Goal: Information Seeking & Learning: Learn about a topic

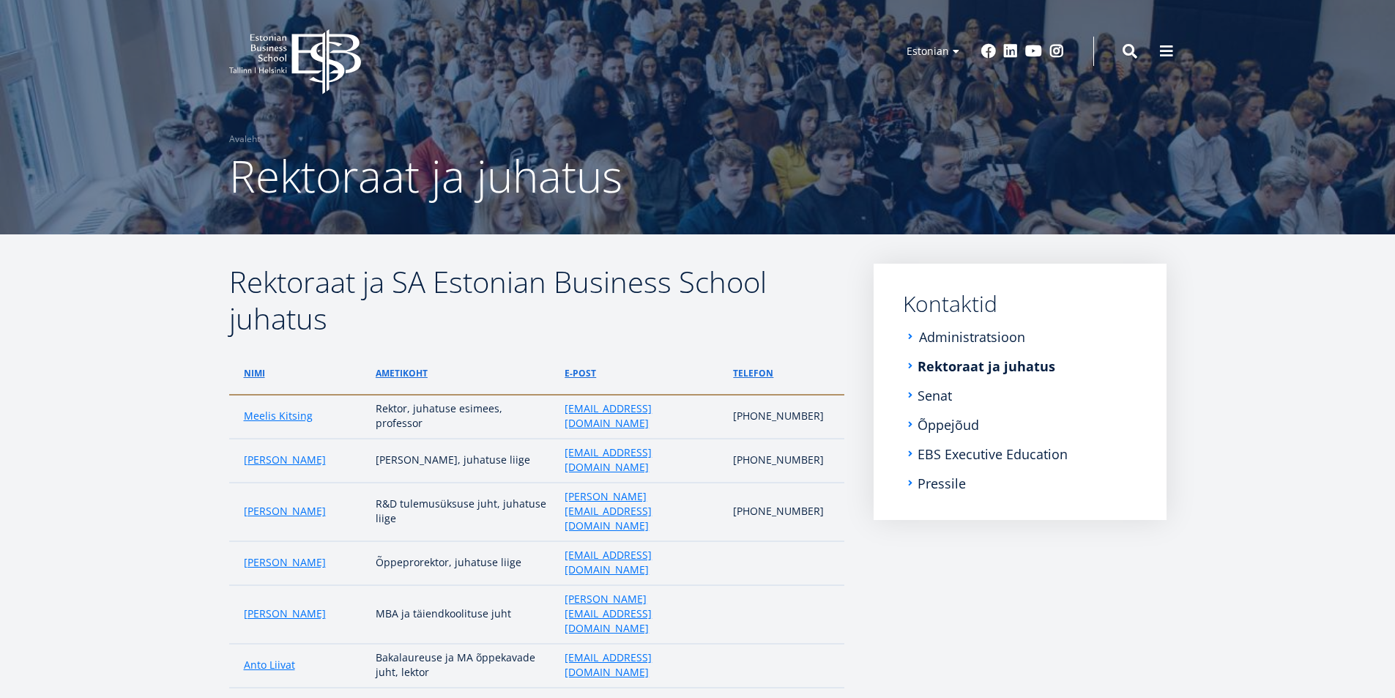
click at [964, 341] on link "Administratsioon" at bounding box center [972, 336] width 106 height 15
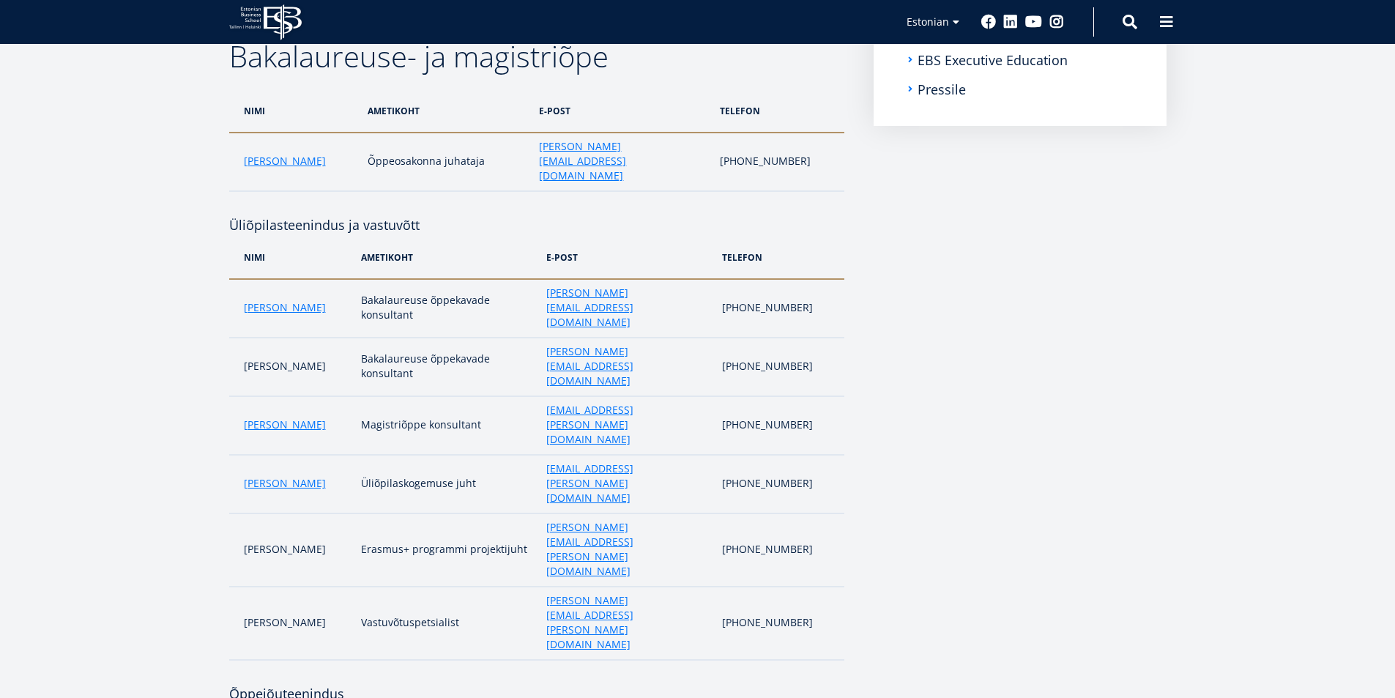
scroll to position [366, 0]
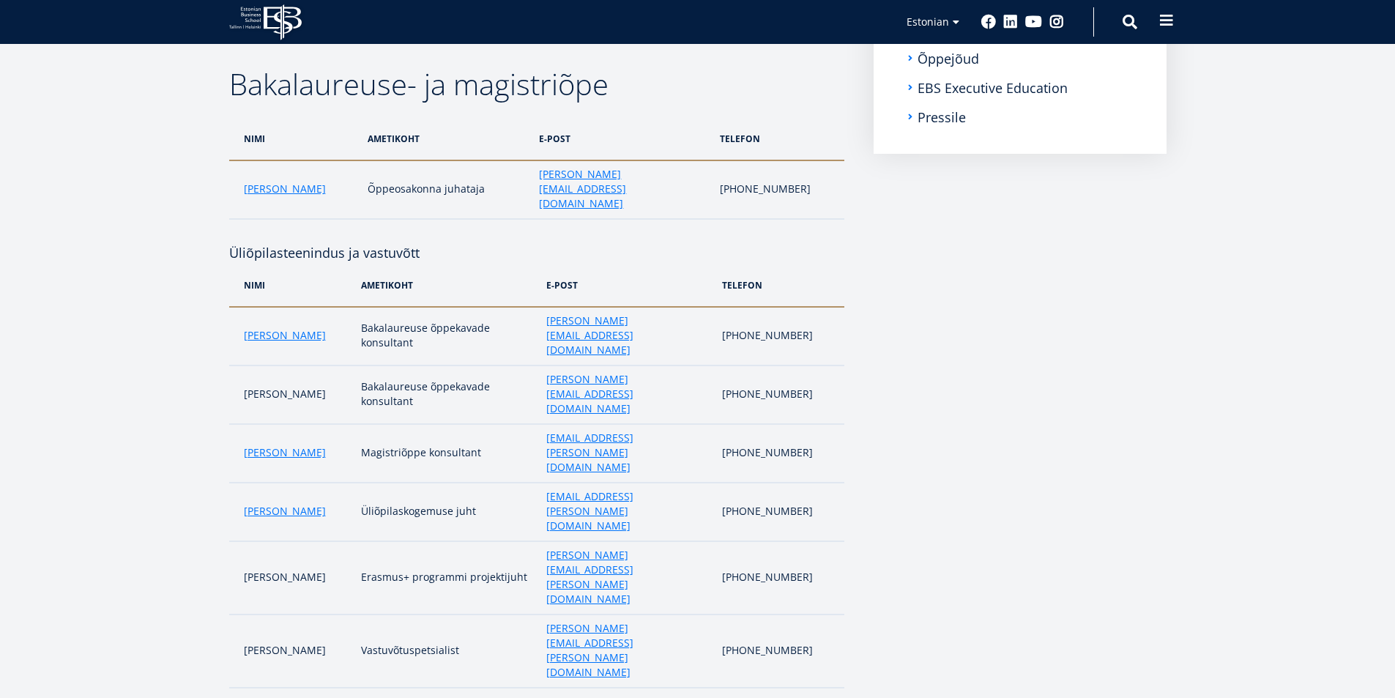
click at [1172, 18] on span at bounding box center [1166, 20] width 15 height 15
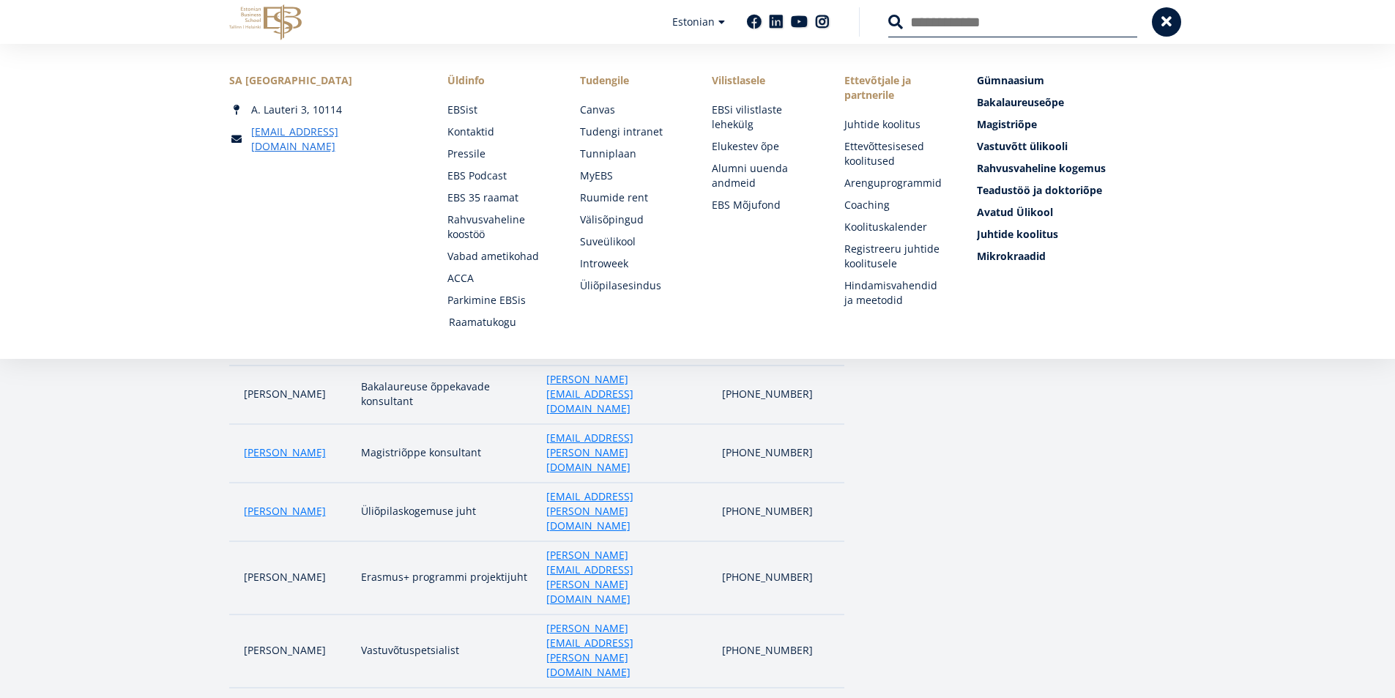
click at [483, 323] on link "Raamatukogu" at bounding box center [500, 322] width 103 height 15
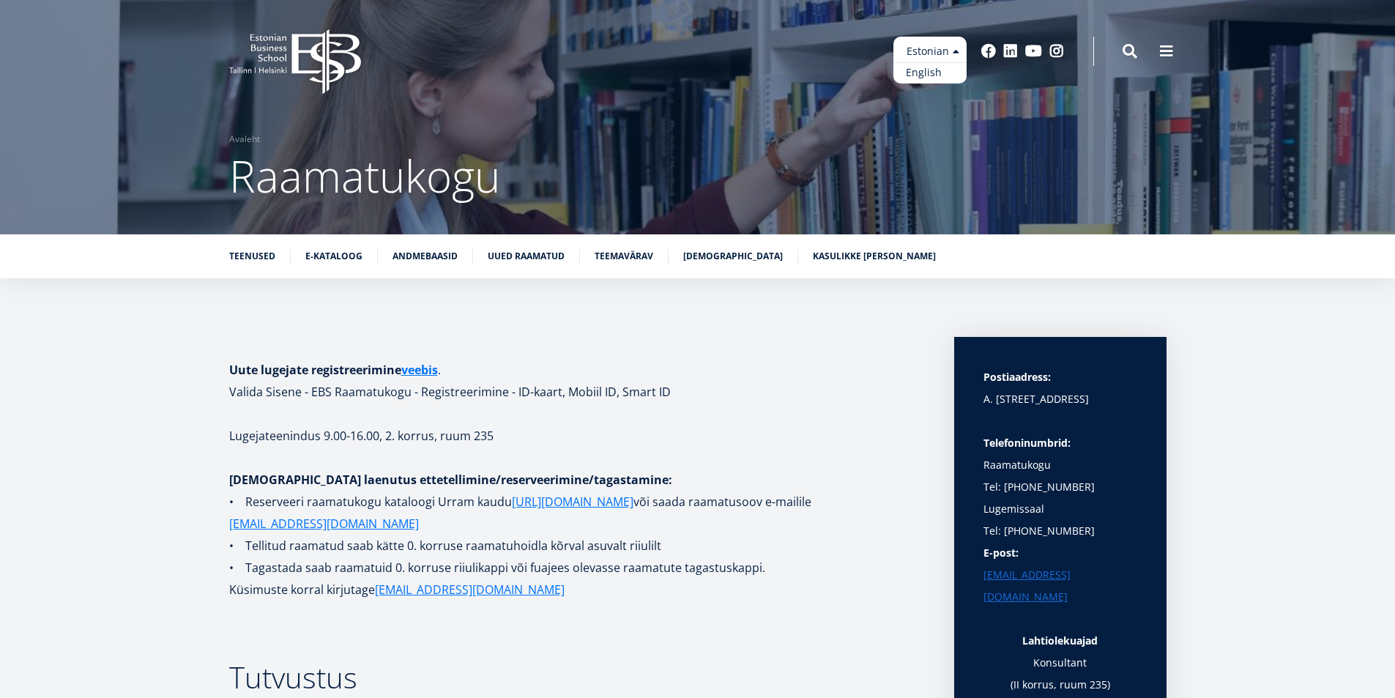
click at [933, 71] on link "English" at bounding box center [929, 72] width 73 height 21
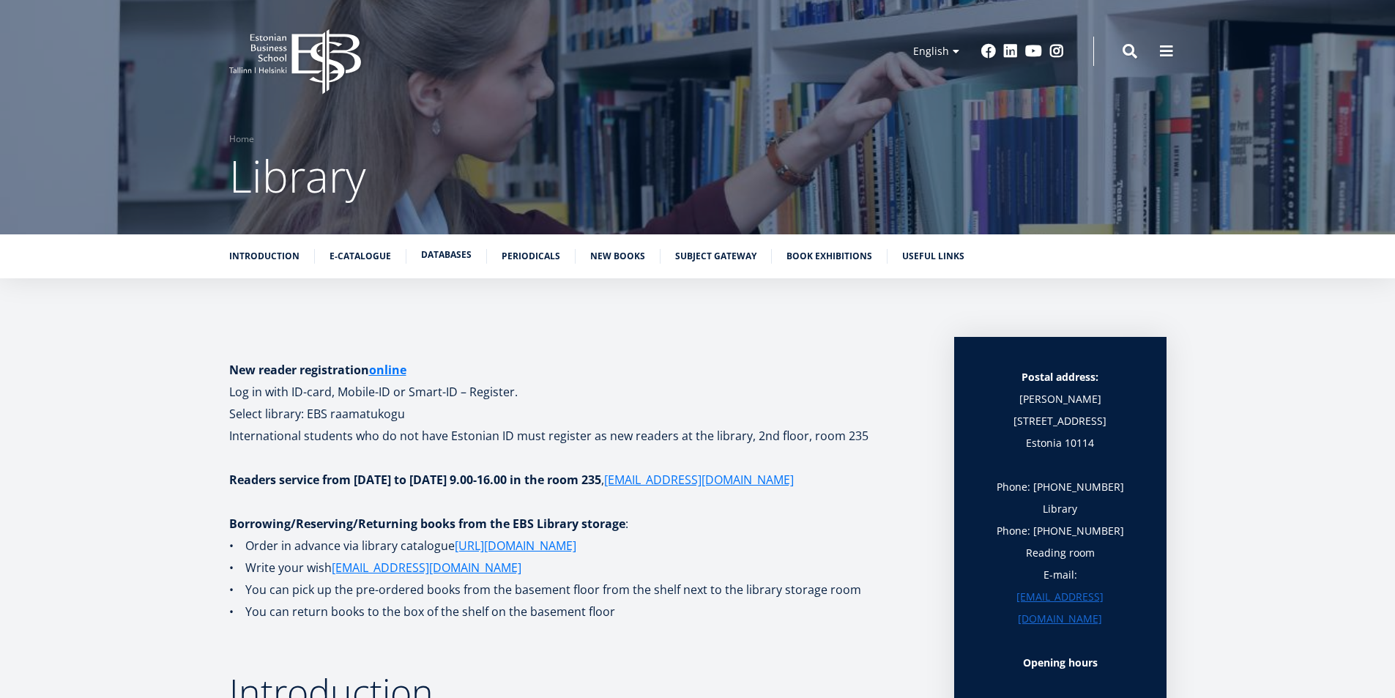
click at [445, 256] on link "Databases" at bounding box center [446, 254] width 51 height 15
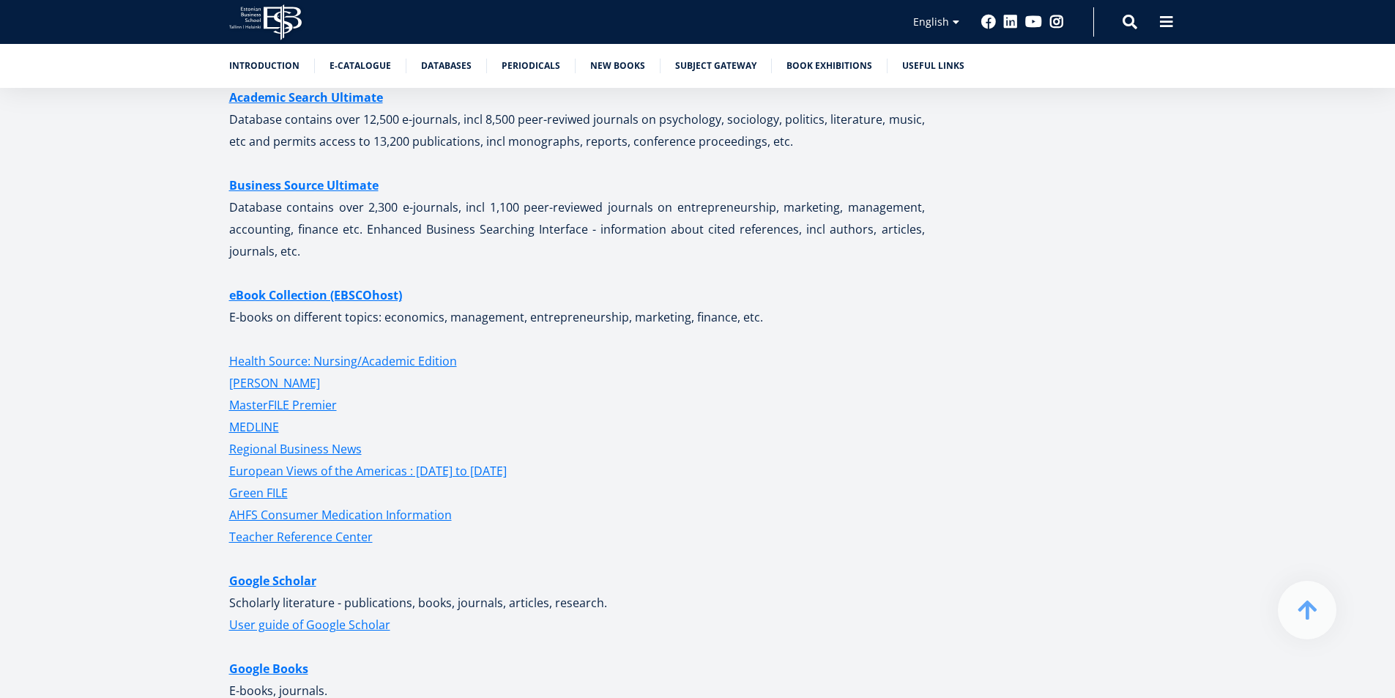
scroll to position [2915, 0]
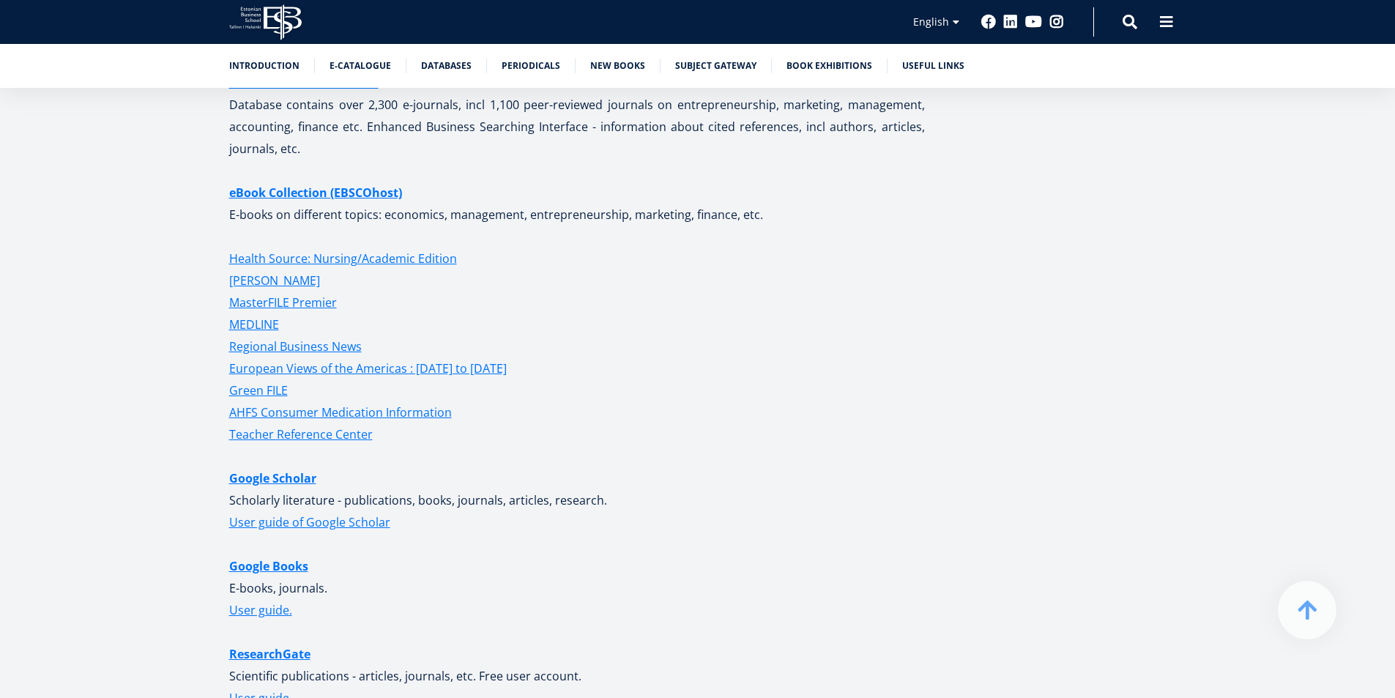
drag, startPoint x: 617, startPoint y: 497, endPoint x: 223, endPoint y: 496, distance: 393.9
copy p "Scholarly literature - publications, books, journals, articles, research."
click at [911, 70] on link "Useful links" at bounding box center [933, 64] width 62 height 15
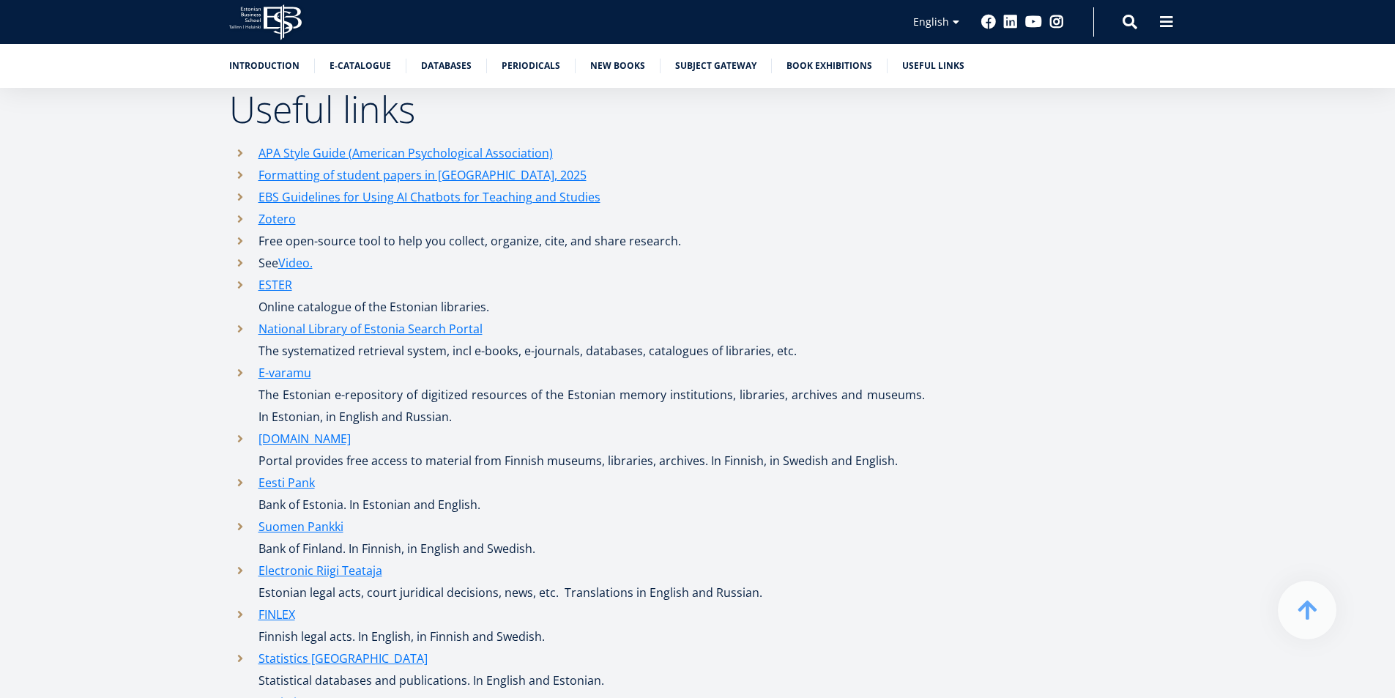
drag, startPoint x: 633, startPoint y: 176, endPoint x: 248, endPoint y: 175, distance: 385.1
click at [248, 175] on li "Formatting of student papers in Estonian Business School, 2025" at bounding box center [577, 175] width 696 height 22
copy link "Formatting of student papers in Estonian Business School, 2025"
drag, startPoint x: 698, startPoint y: 123, endPoint x: 657, endPoint y: 138, distance: 43.5
click at [698, 124] on h2 "Useful links" at bounding box center [577, 109] width 696 height 37
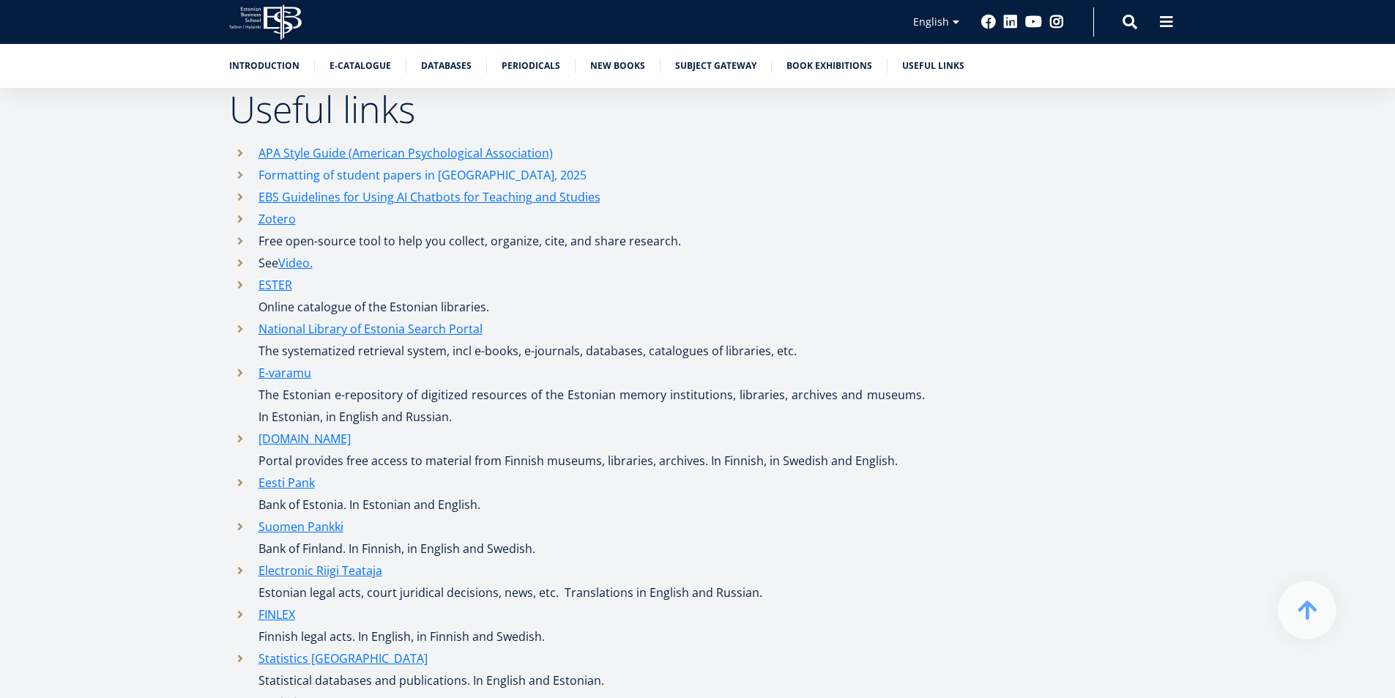
click at [461, 170] on link "Formatting of student papers in Estonian Business School, 2025" at bounding box center [422, 175] width 328 height 22
click at [928, 48] on link "Estonian" at bounding box center [929, 43] width 73 height 21
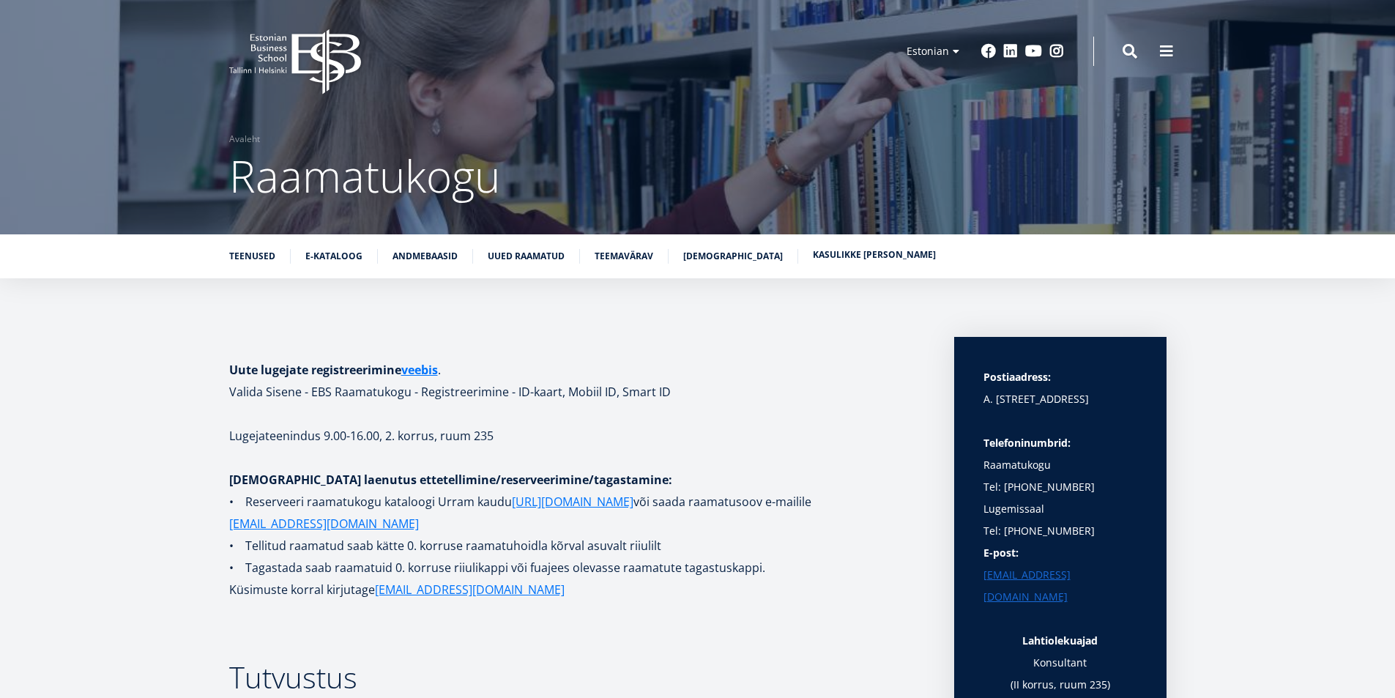
click at [846, 259] on link "Kasulikke [PERSON_NAME]" at bounding box center [874, 254] width 123 height 15
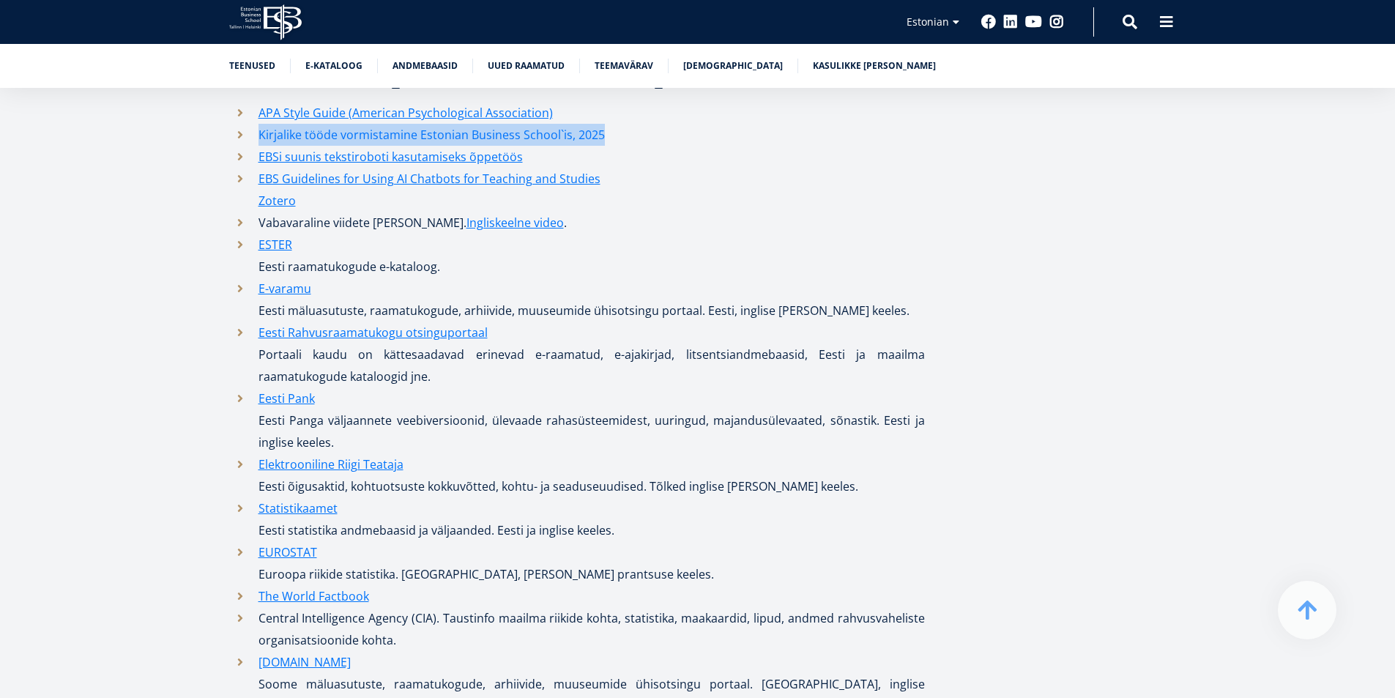
drag, startPoint x: 623, startPoint y: 122, endPoint x: 259, endPoint y: 120, distance: 363.9
click at [259, 124] on li "Kirjalike tööde vormistamine Estonian Business School`is, 2025" at bounding box center [577, 135] width 696 height 22
copy link "Kirjalike tööde vormistamine Estonian Business School`is, 2025"
click at [675, 148] on li "EBSi suunis tekstiroboti kasutamiseks õppetöös" at bounding box center [577, 157] width 696 height 22
click at [493, 124] on link "Kirjalike tööde vormistamine Estonian Business School`is, 2025" at bounding box center [431, 135] width 346 height 22
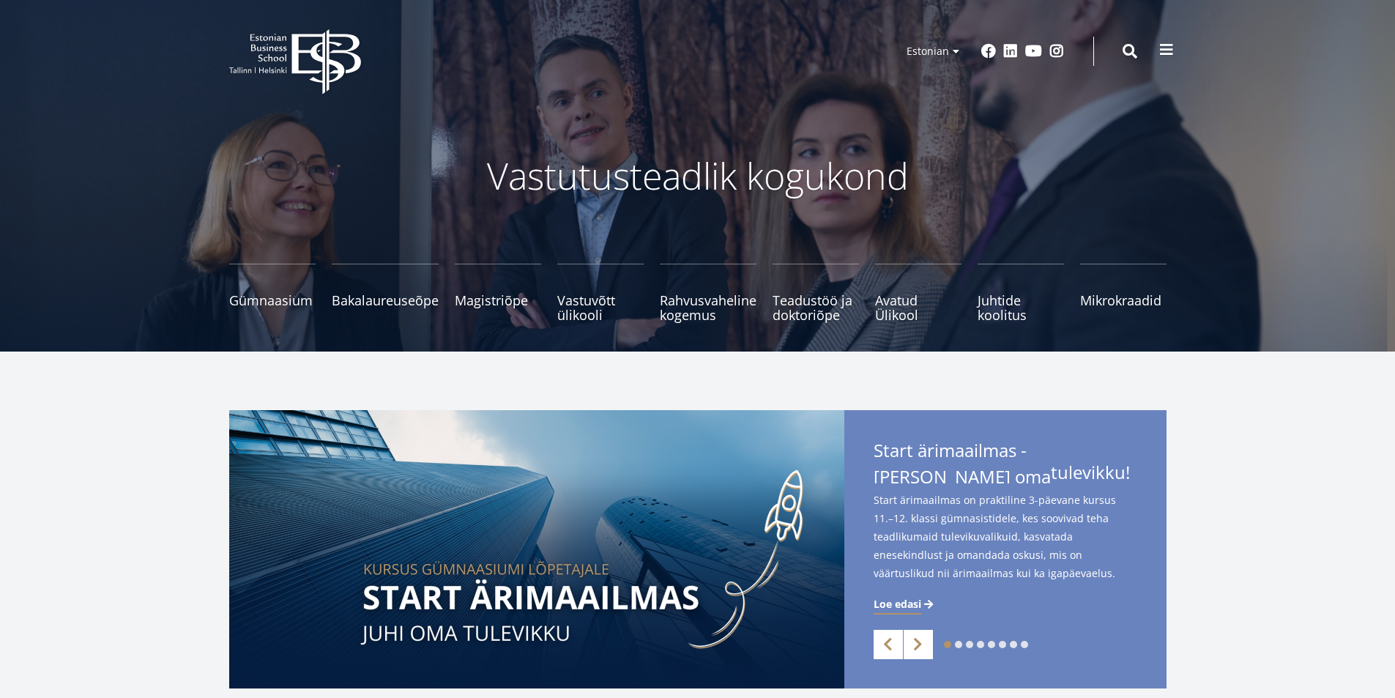
click at [1168, 51] on span at bounding box center [1166, 49] width 15 height 15
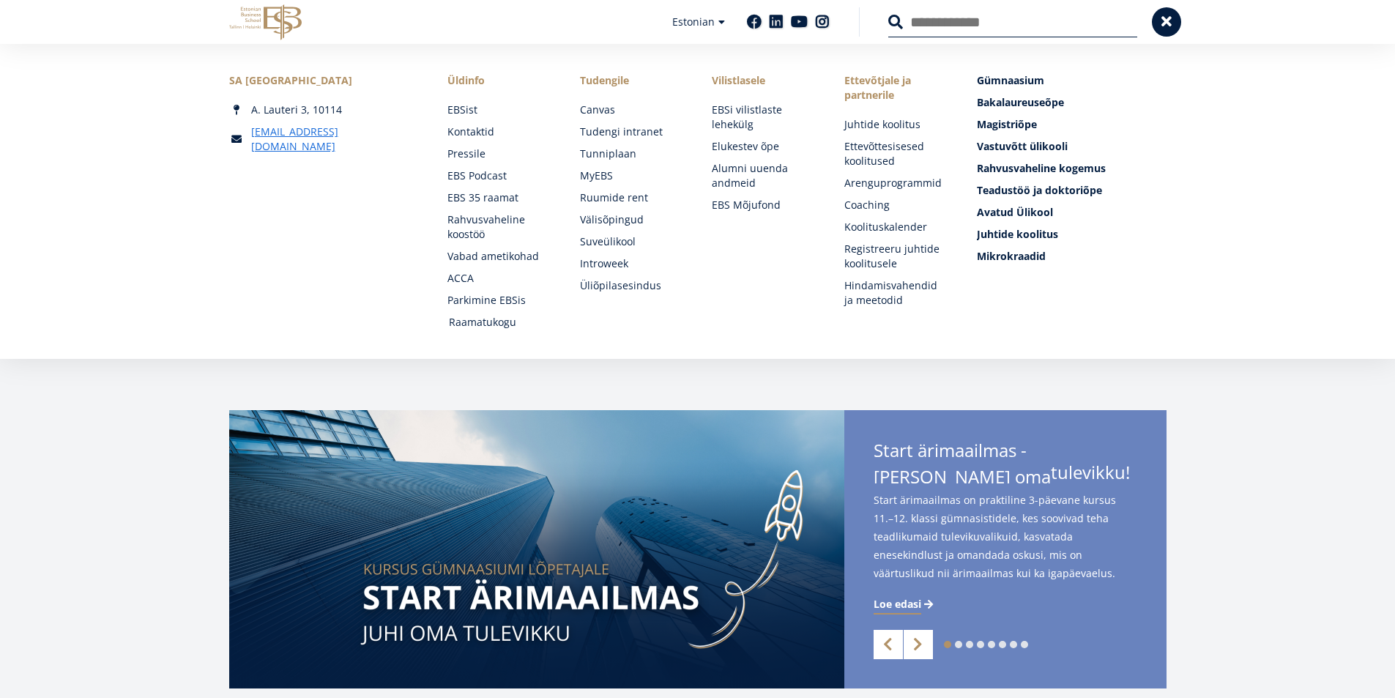
click at [480, 326] on link "Raamatukogu" at bounding box center [500, 322] width 103 height 15
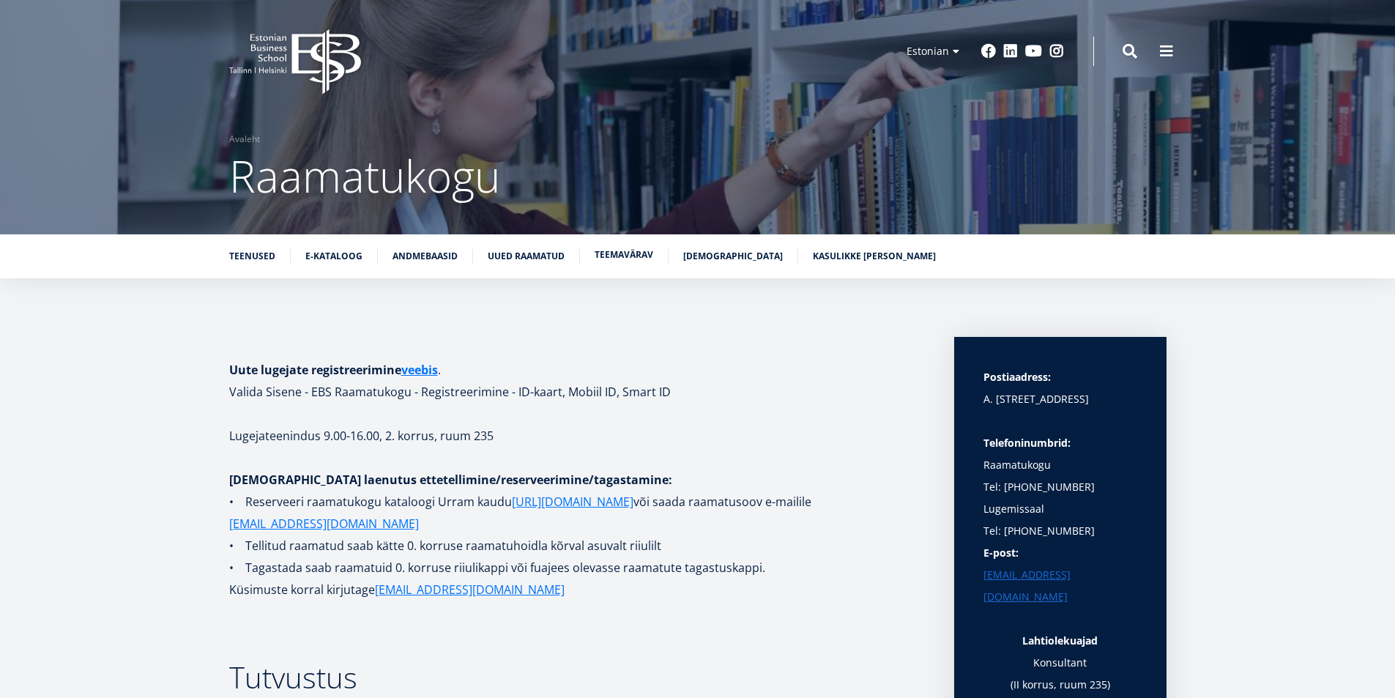
click at [625, 257] on link "Teemavärav" at bounding box center [623, 254] width 59 height 15
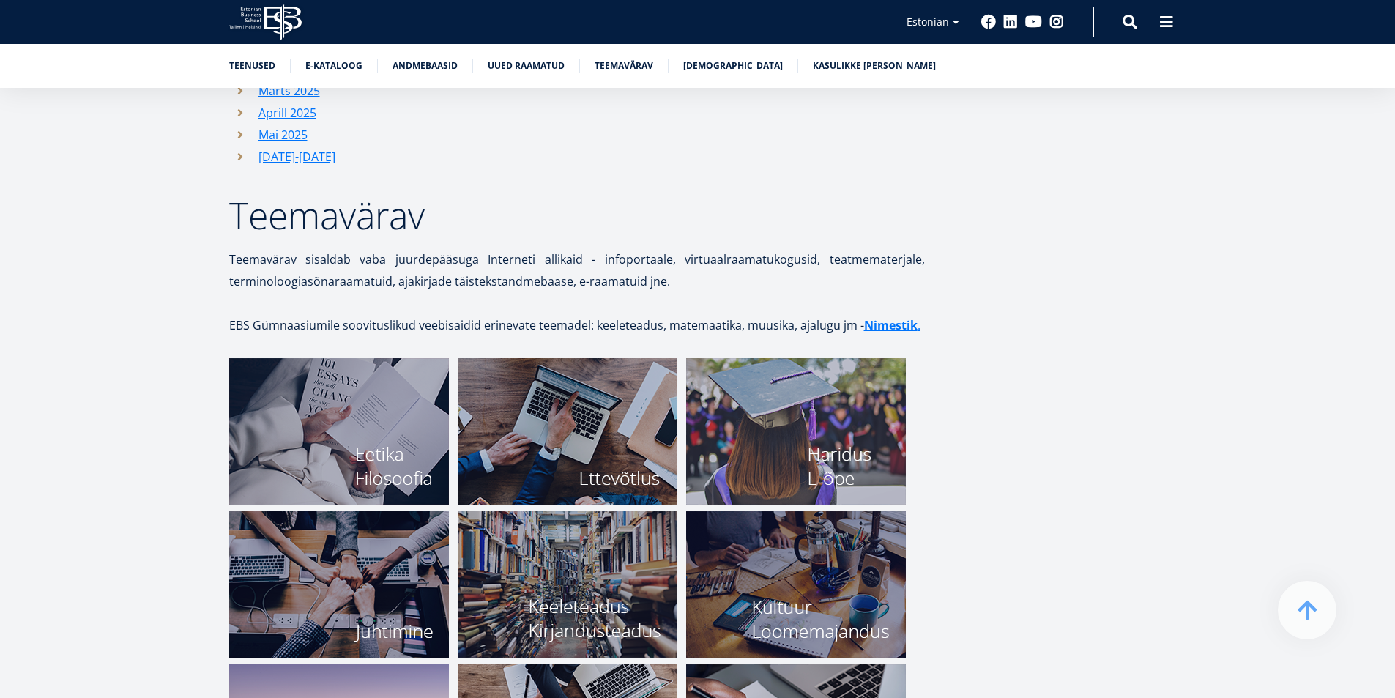
scroll to position [5161, 0]
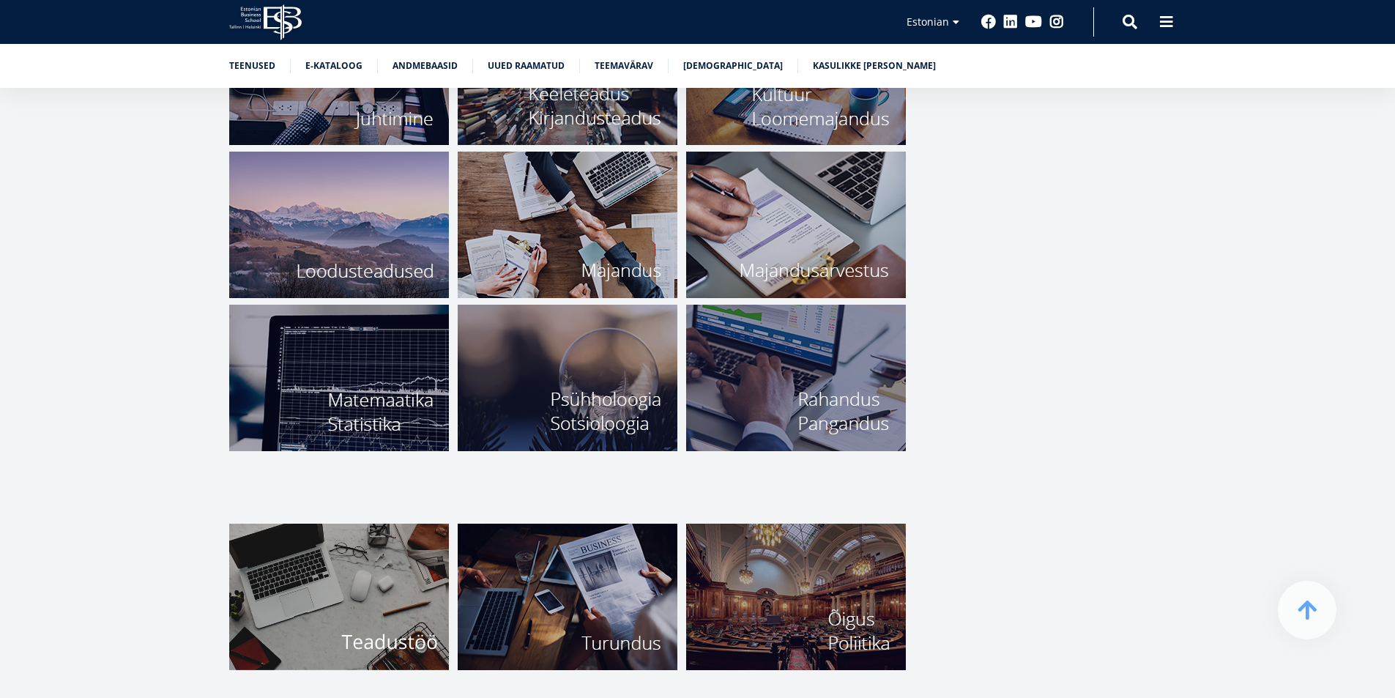
click at [381, 611] on img at bounding box center [339, 596] width 220 height 146
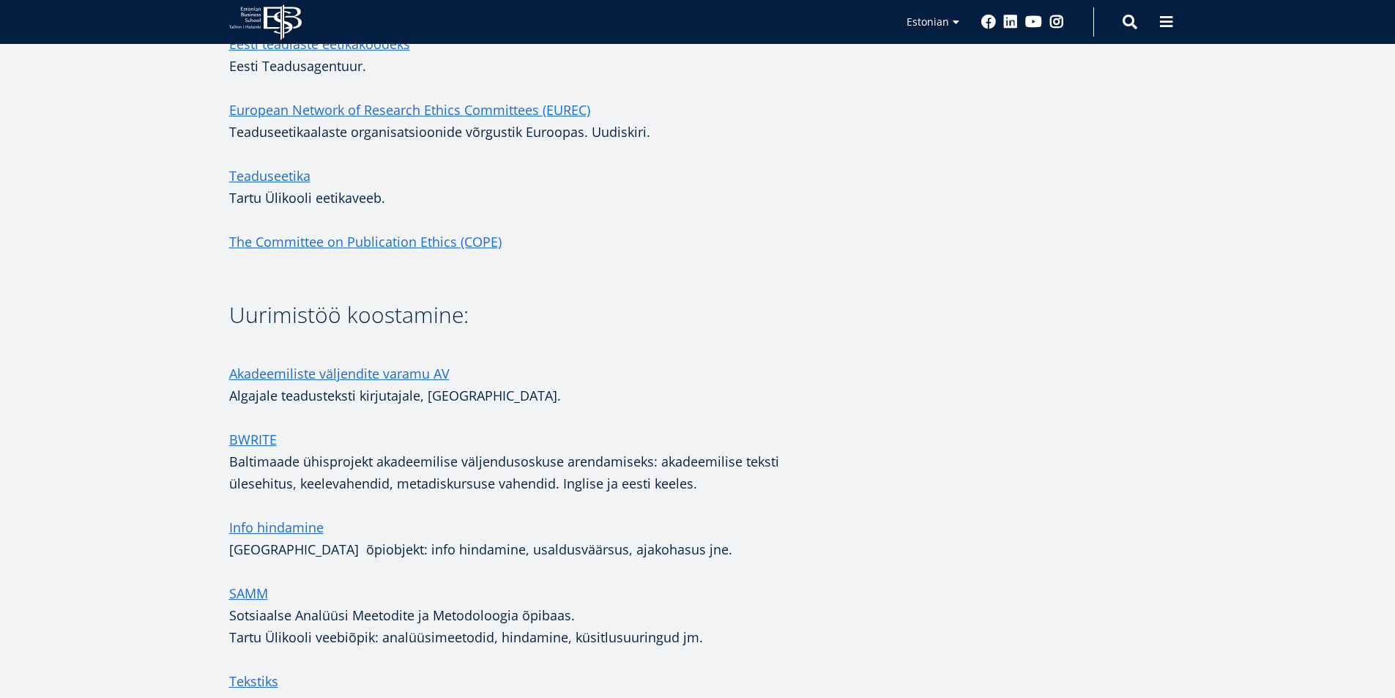
scroll to position [1977, 0]
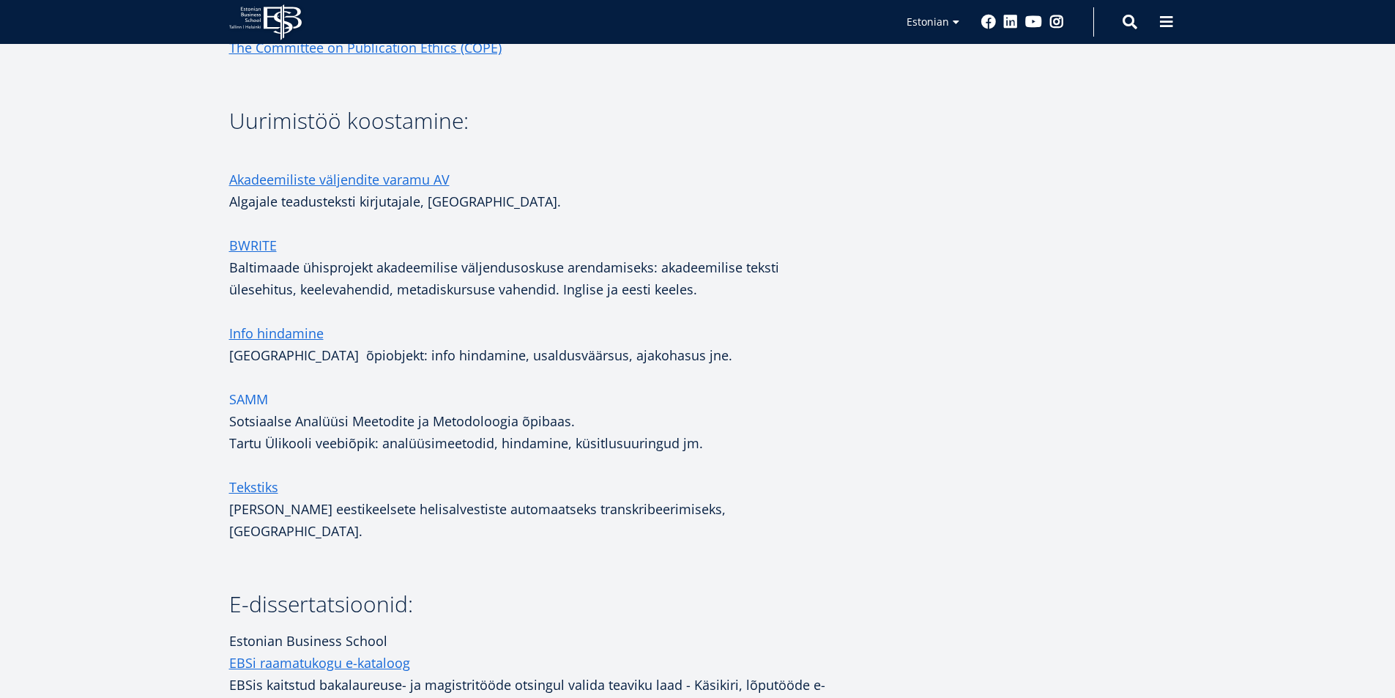
click at [239, 400] on link "SAMM" at bounding box center [248, 399] width 39 height 22
drag, startPoint x: 747, startPoint y: 445, endPoint x: 225, endPoint y: 400, distance: 523.2
copy h1 "SAMM Sotsiaalse Analüüsi Meetodite ja Metodoloogia õpibaas. Tartu Ülikooli veeb…"
drag, startPoint x: 905, startPoint y: 331, endPoint x: 681, endPoint y: 57, distance: 353.8
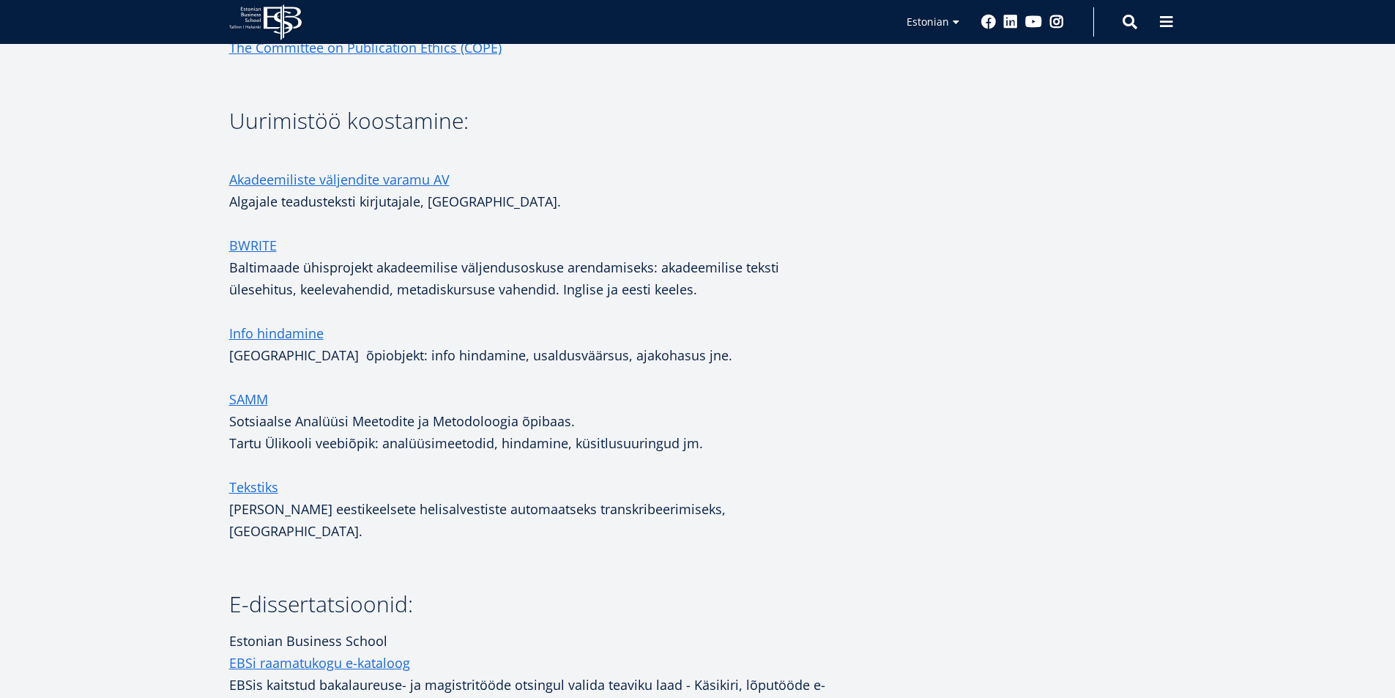
click at [239, 400] on link "SAMM" at bounding box center [248, 399] width 39 height 22
click at [269, 487] on link "Tekstiks" at bounding box center [253, 487] width 49 height 22
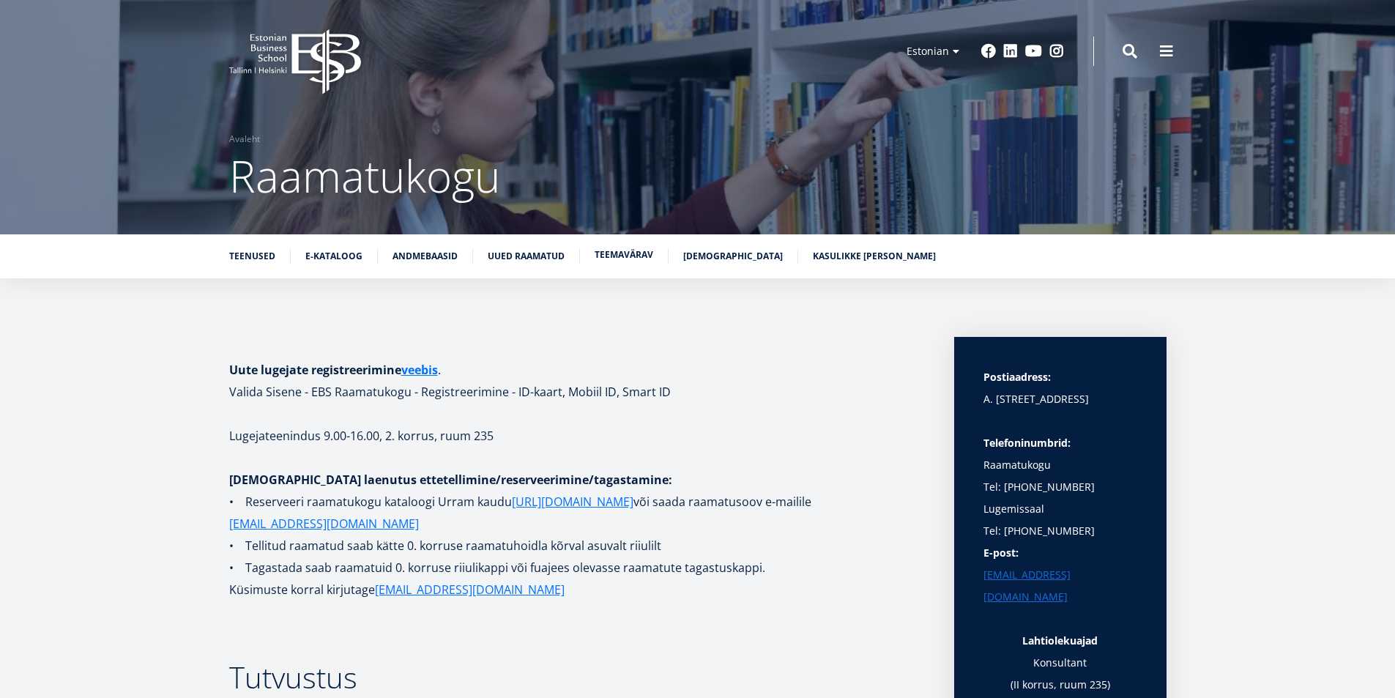
click at [611, 253] on link "Teemavärav" at bounding box center [623, 254] width 59 height 15
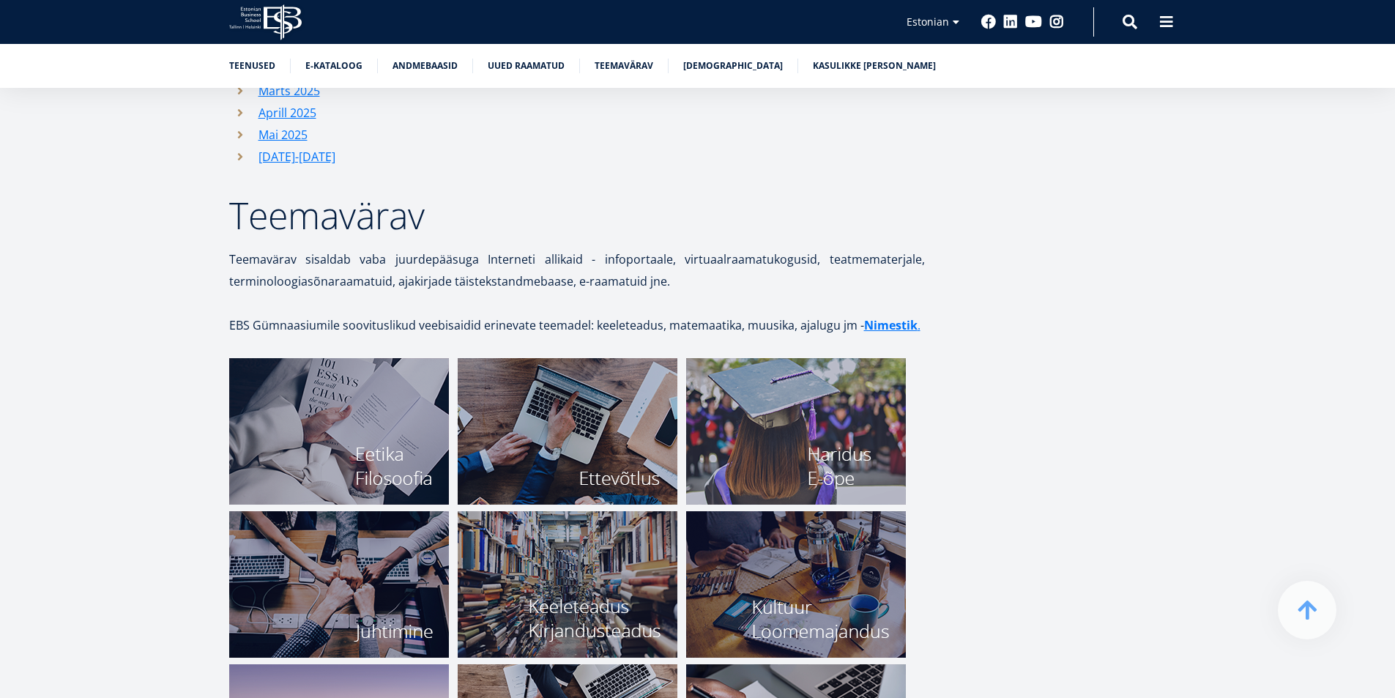
scroll to position [5161, 0]
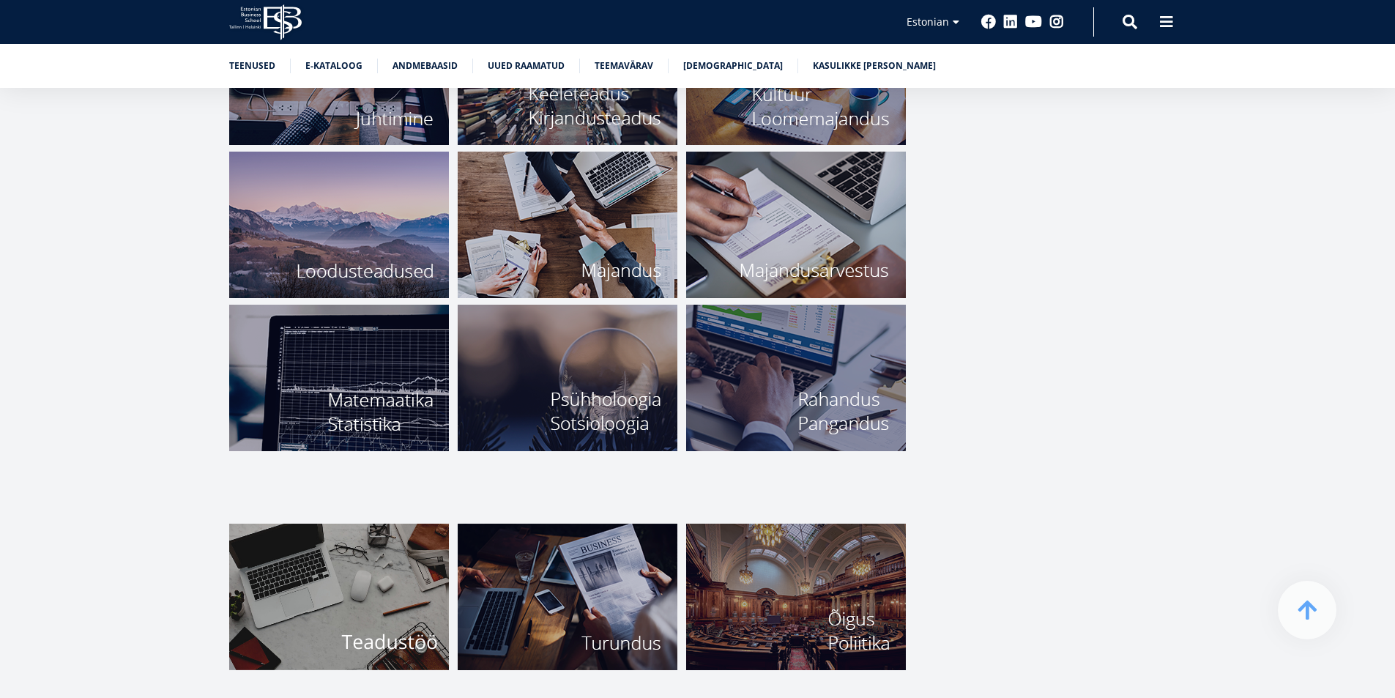
click at [368, 607] on img at bounding box center [339, 596] width 220 height 146
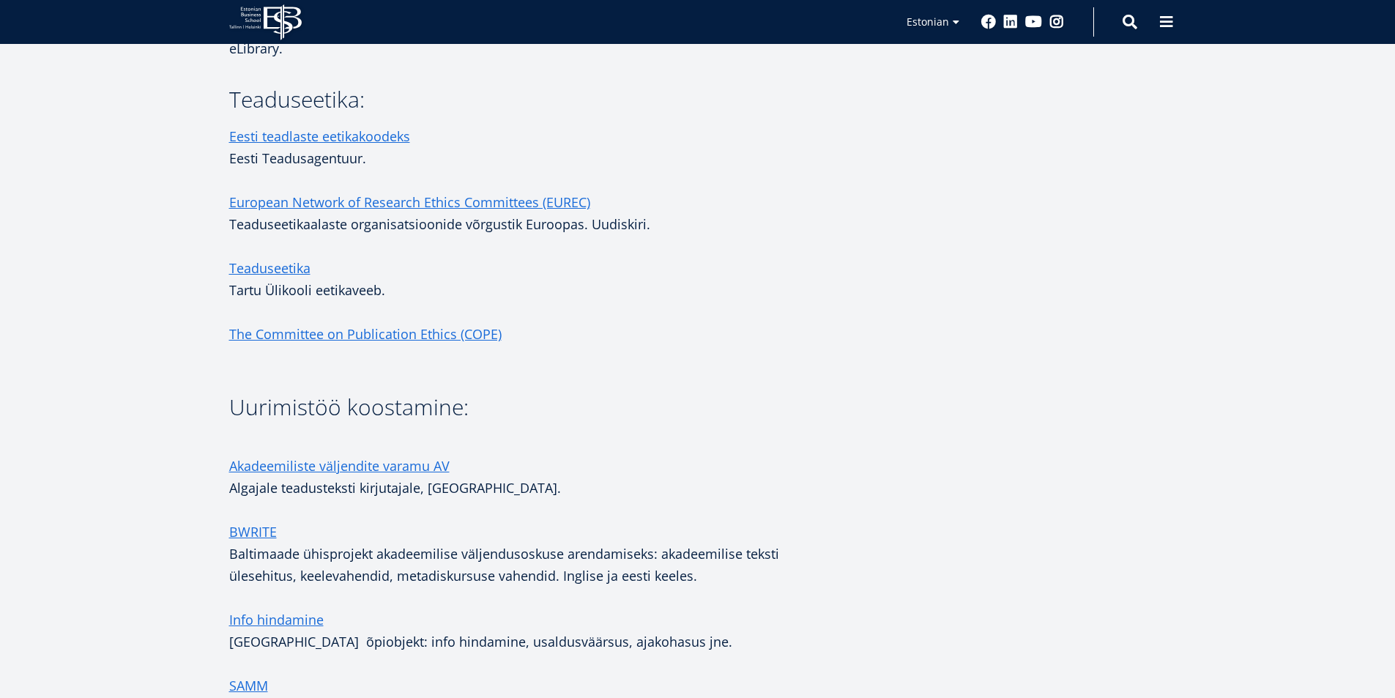
scroll to position [1977, 0]
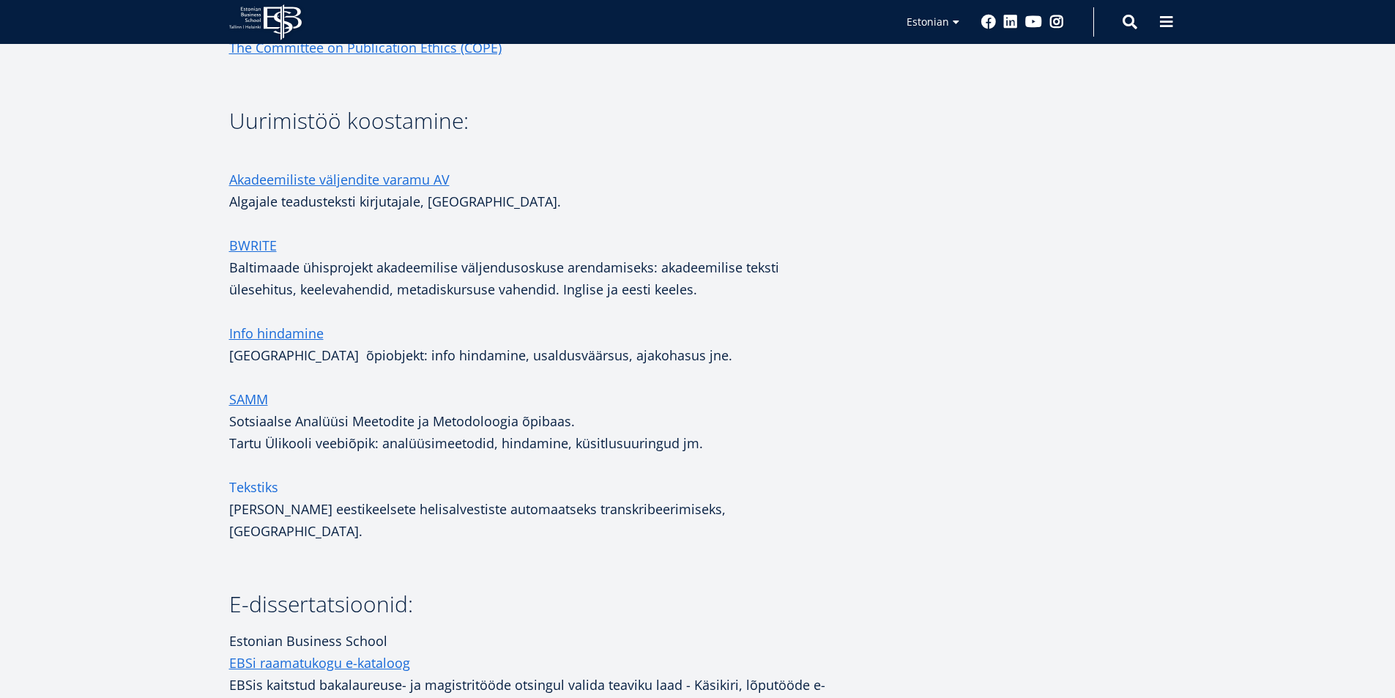
drag, startPoint x: 808, startPoint y: 509, endPoint x: 230, endPoint y: 491, distance: 578.7
copy div "Tekstiks [PERSON_NAME] eestikeelsete helisalvestiste automaatseks transkribeeri…"
click at [526, 593] on h3 "E-dissertatsioonid:" at bounding box center [536, 604] width 615 height 22
click at [267, 489] on link "Tekstiks" at bounding box center [253, 487] width 49 height 22
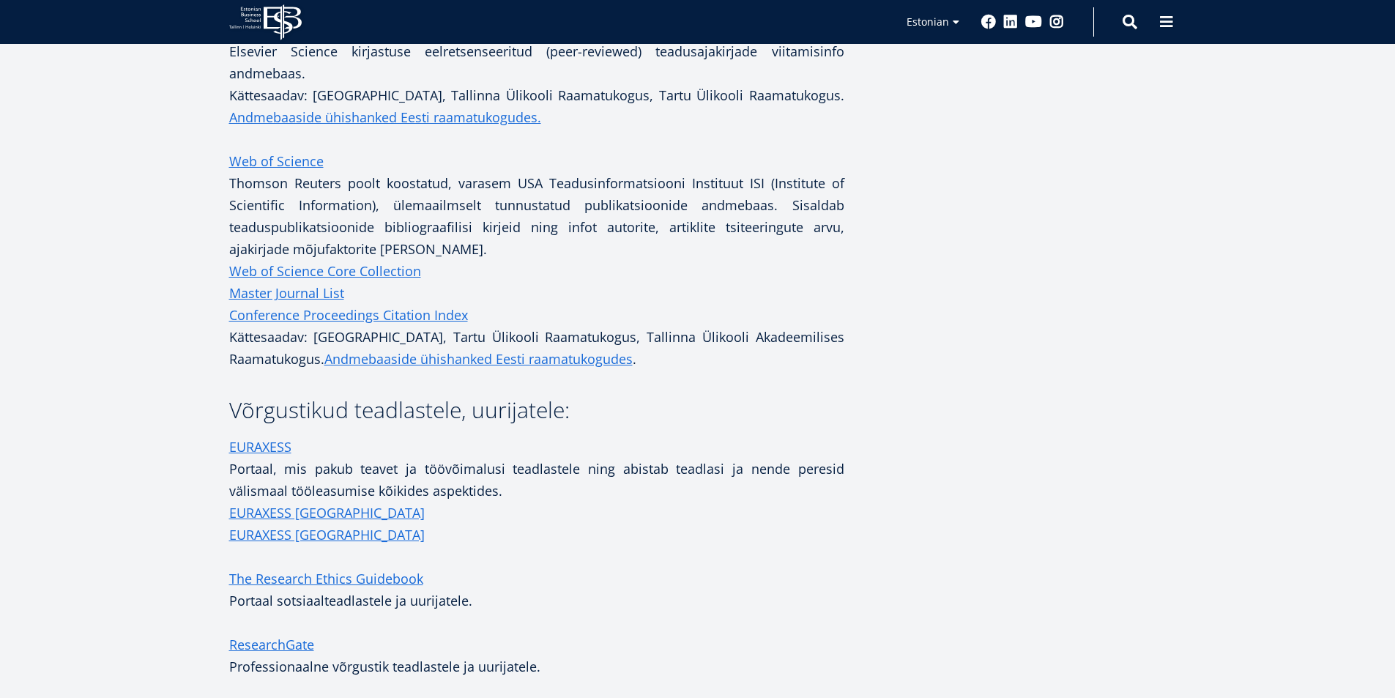
scroll to position [1171, 0]
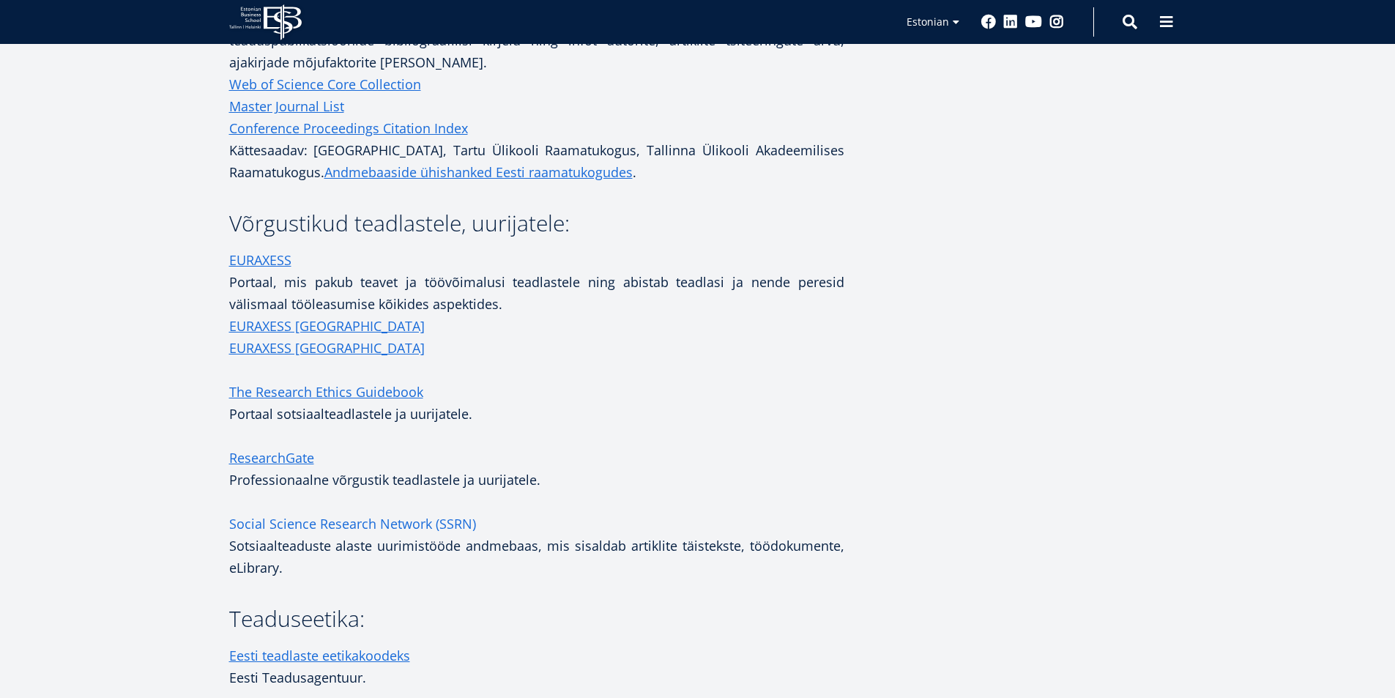
click at [423, 522] on link "Social Science Research Network (SSRN)" at bounding box center [352, 523] width 247 height 22
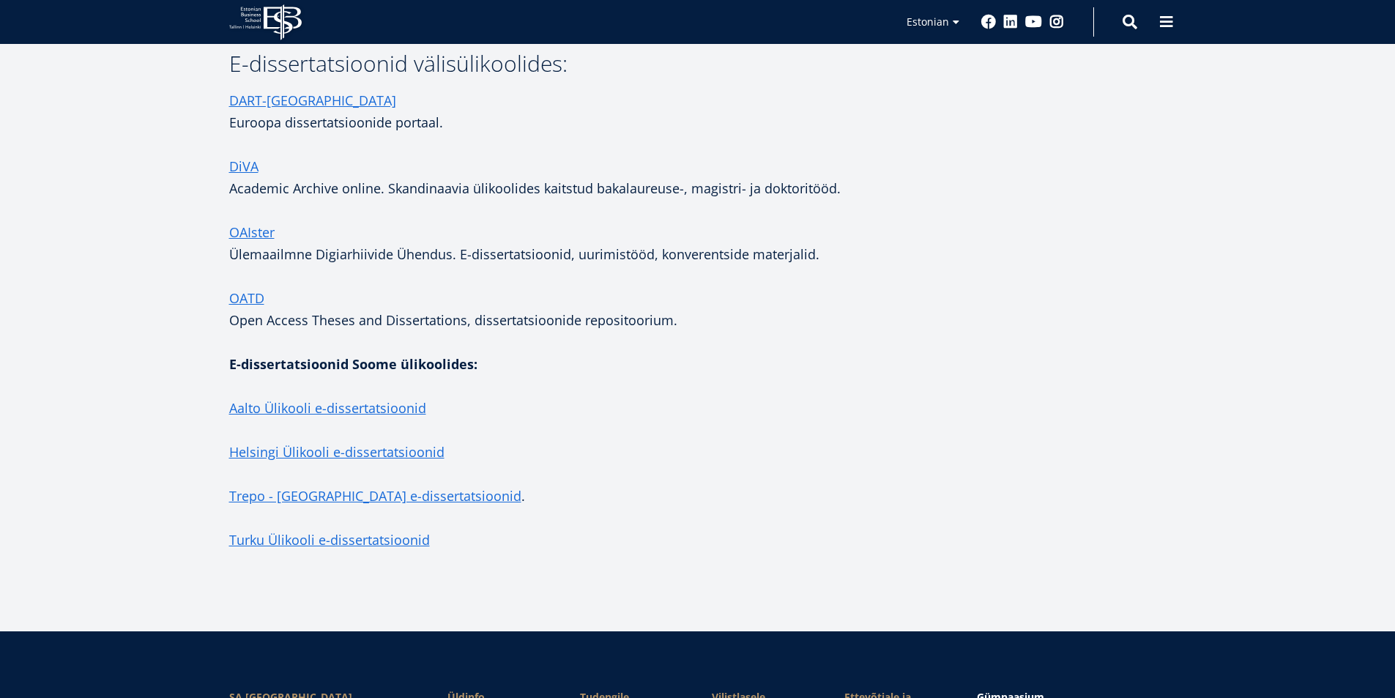
scroll to position [3148, 0]
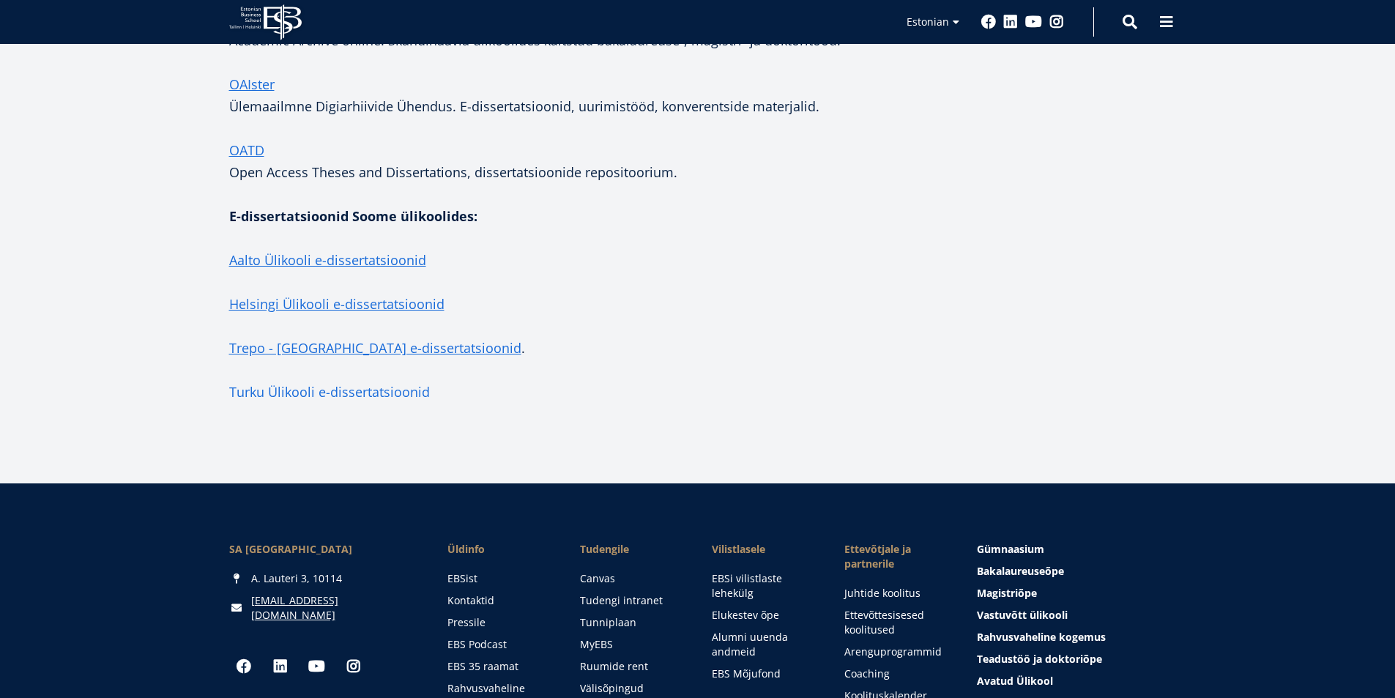
click at [401, 381] on link "Turku Ülikooli e-dissertatsioonid" at bounding box center [329, 392] width 201 height 22
